Goal: Information Seeking & Learning: Learn about a topic

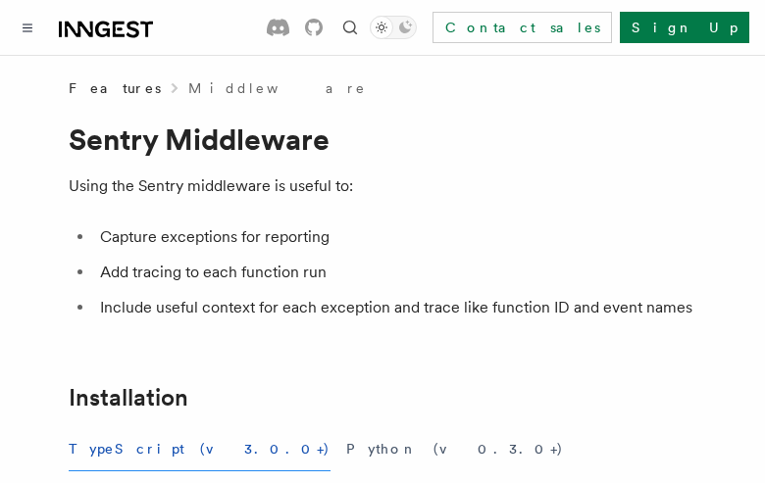
click at [130, 449] on button "TypeScript (v3.0.0+)" at bounding box center [200, 449] width 262 height 44
click at [346, 449] on button "Python (v0.3.0+)" at bounding box center [455, 449] width 218 height 44
